Goal: Information Seeking & Learning: Learn about a topic

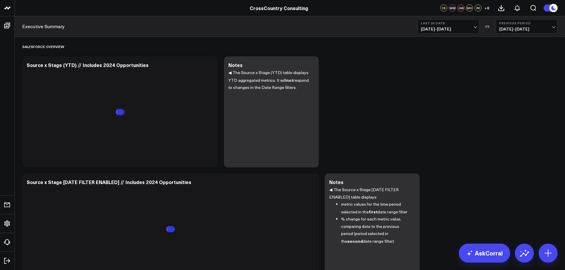
click at [548, 9] on button at bounding box center [550, 8] width 14 height 8
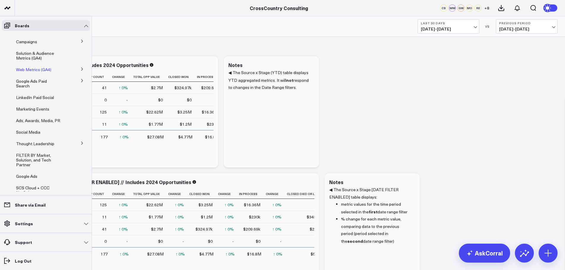
scroll to position [48, 0]
click at [80, 141] on icon at bounding box center [82, 143] width 4 height 4
click at [37, 173] on link "Thought Leadership (2025)" at bounding box center [41, 171] width 42 height 9
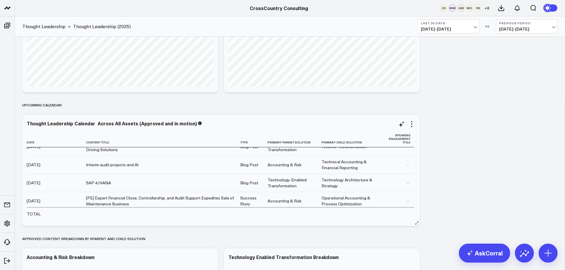
scroll to position [29, 0]
click at [311, 142] on icon at bounding box center [313, 143] width 5 height 4
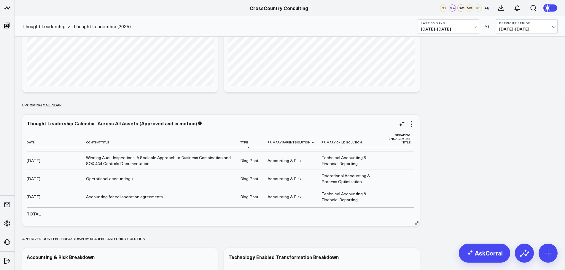
scroll to position [646, 0]
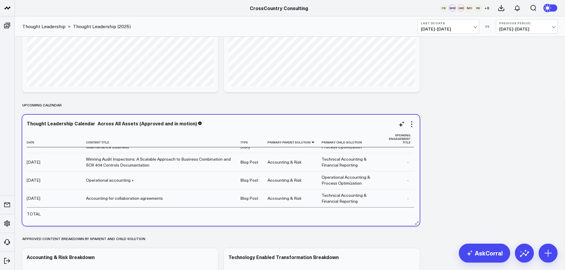
click at [124, 181] on div "Operational accounting +" at bounding box center [110, 180] width 48 height 6
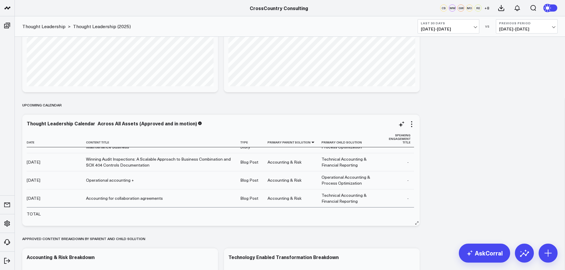
click at [50, 178] on td "[DATE]" at bounding box center [56, 180] width 59 height 18
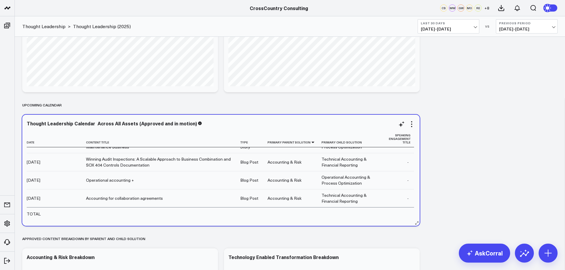
click at [117, 179] on div "Operational accounting +" at bounding box center [110, 180] width 48 height 6
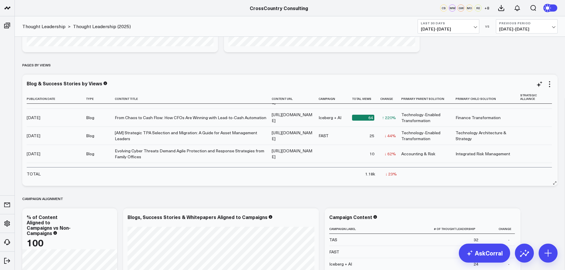
scroll to position [3, 0]
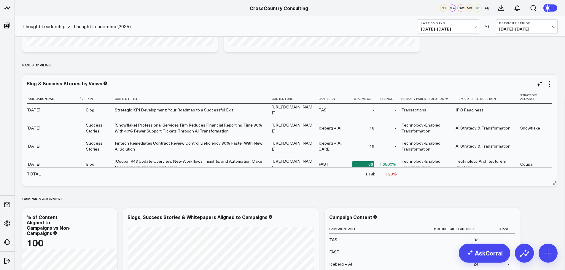
click at [449, 97] on icon at bounding box center [446, 99] width 5 height 4
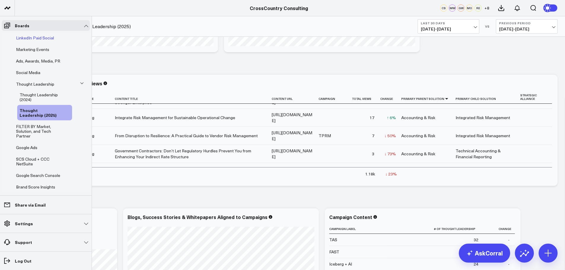
scroll to position [106, 0]
click at [46, 129] on span "FILTER BY Market, Solution, and Tech Partner" at bounding box center [33, 131] width 35 height 15
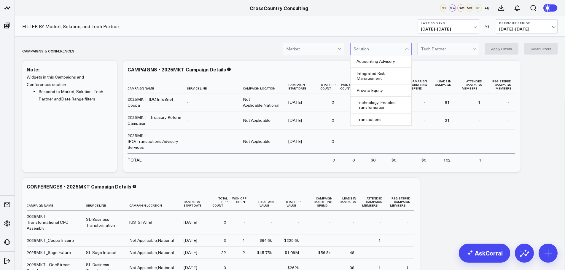
click at [407, 48] on div at bounding box center [406, 49] width 3 height 3
click at [395, 60] on div "Accounting Advisory" at bounding box center [381, 61] width 61 height 12
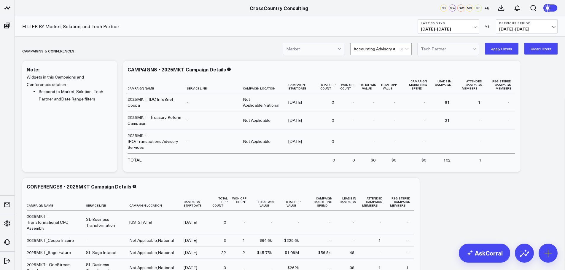
click at [499, 49] on button "Apply Filters" at bounding box center [502, 49] width 34 height 12
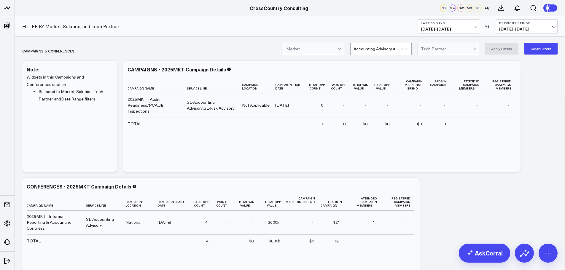
click at [477, 27] on button "Last 30 Days [DATE] - [DATE]" at bounding box center [449, 26] width 62 height 14
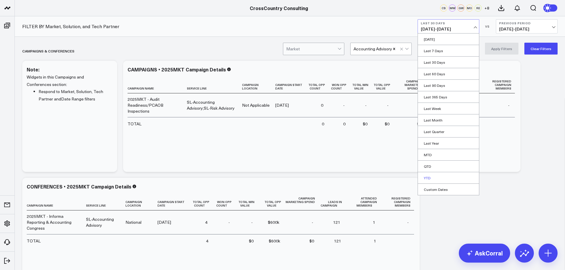
click at [431, 175] on link "YTD" at bounding box center [448, 177] width 61 height 11
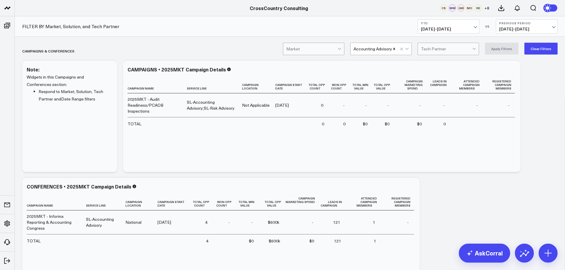
click at [555, 27] on button "Previous Period [DATE] - [DATE]" at bounding box center [527, 26] width 62 height 14
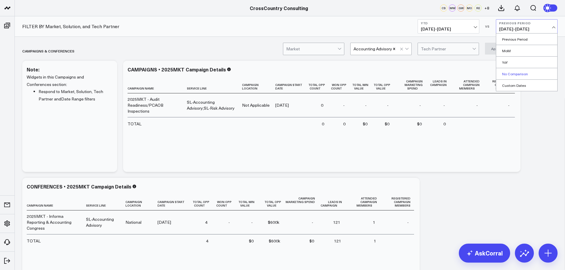
click at [518, 77] on link "No Comparison" at bounding box center [526, 73] width 61 height 11
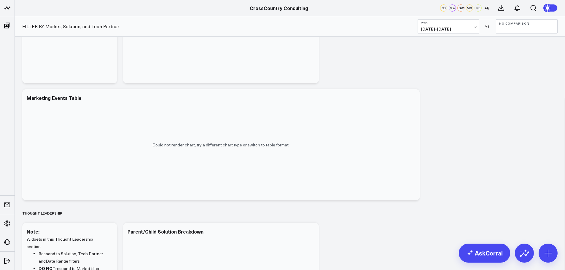
scroll to position [1030, 0]
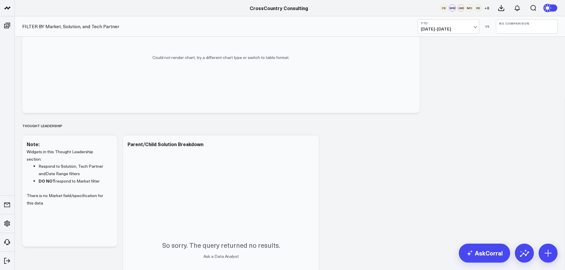
click at [121, 139] on div "Campaigns & Conferences Modify via AI Copy link to widget Ask support Remove Cr…" at bounding box center [289, 66] width 541 height 2108
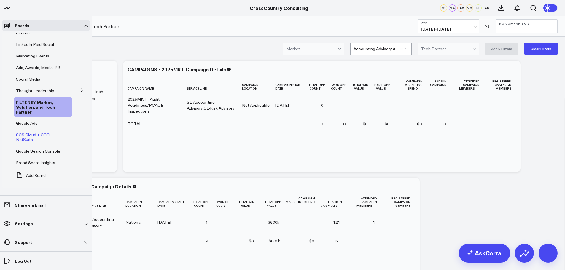
scroll to position [88, 0]
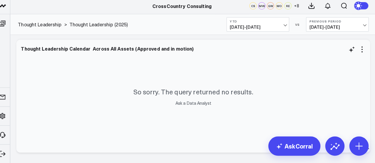
scroll to position [528, 0]
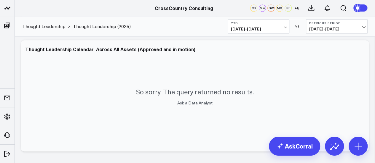
click at [182, 28] on span "01/01/25 - 09/16/25" at bounding box center [258, 29] width 55 height 5
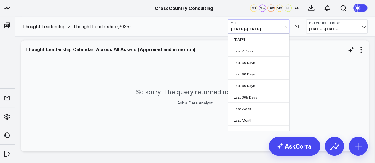
click at [182, 51] on div "Thought Leadership Calendar Across All Assets (Approved and in motion)" at bounding box center [195, 48] width 340 height 5
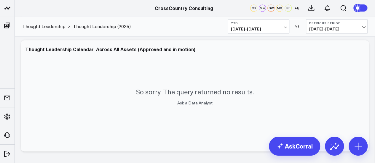
click at [182, 27] on span "04/17/24 - 12/31/24" at bounding box center [336, 29] width 55 height 5
click at [182, 74] on link "No Comparison" at bounding box center [336, 73] width 61 height 11
